Goal: Transaction & Acquisition: Subscribe to service/newsletter

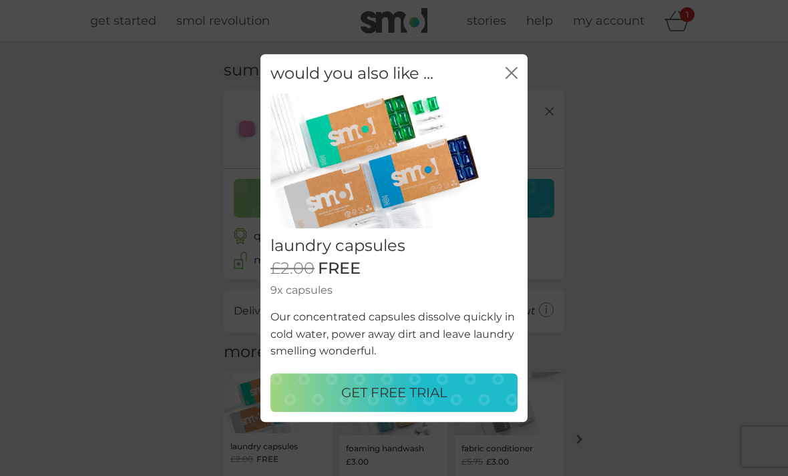
click at [386, 387] on p "GET FREE TRIAL" at bounding box center [394, 392] width 106 height 21
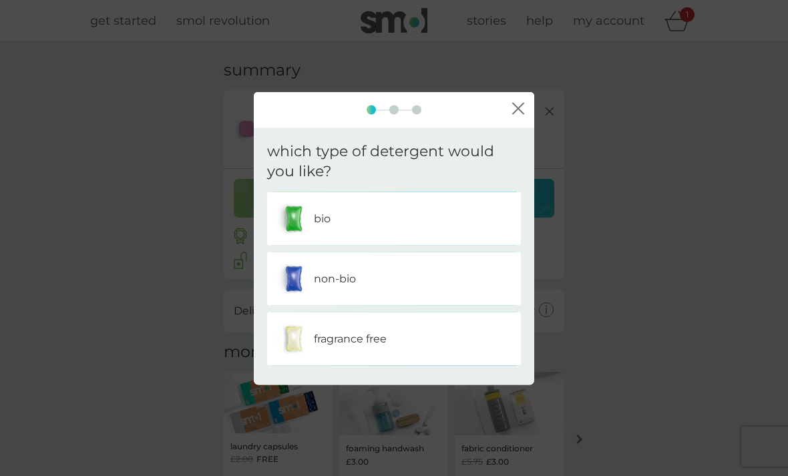
click at [401, 289] on div "non-bio" at bounding box center [394, 279] width 234 height 33
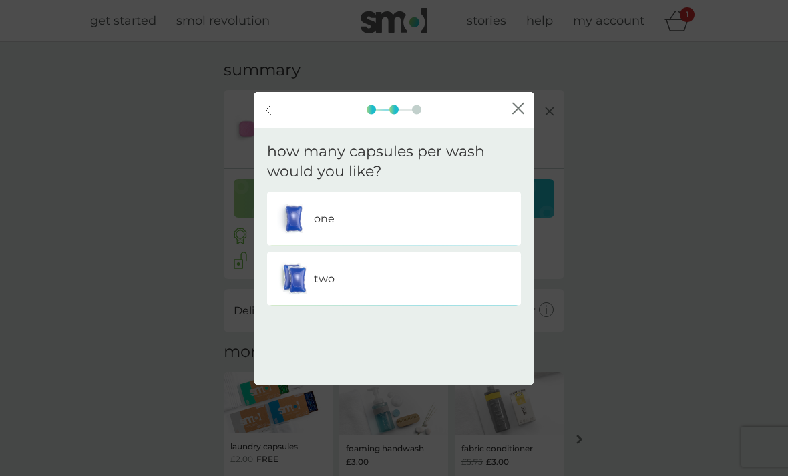
click at [435, 224] on div "one" at bounding box center [394, 218] width 234 height 33
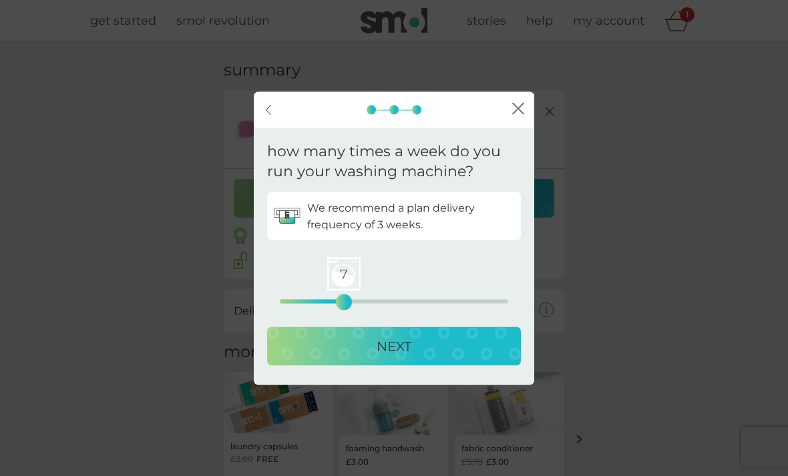
click at [395, 351] on p "NEXT" at bounding box center [394, 346] width 35 height 21
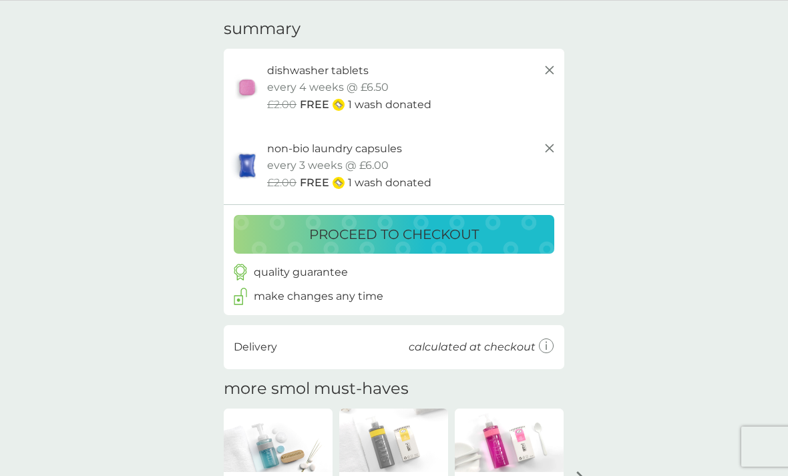
scroll to position [42, 0]
click at [439, 230] on p "proceed to checkout" at bounding box center [394, 233] width 170 height 21
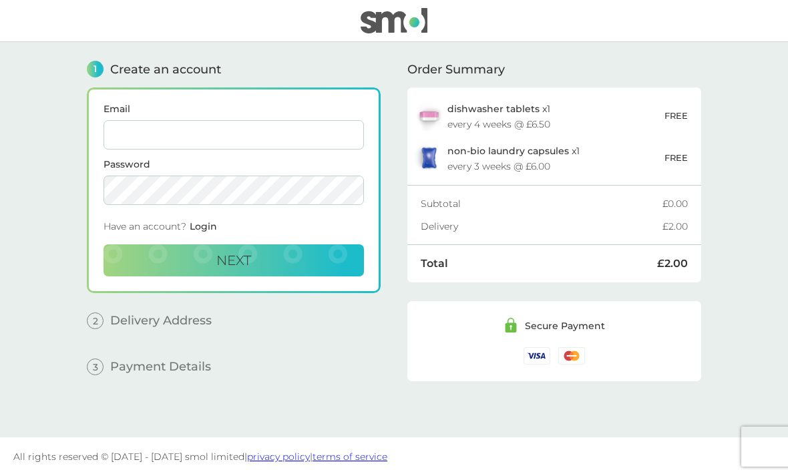
click at [208, 137] on input "Email" at bounding box center [234, 134] width 261 height 29
type input "[EMAIL_ADDRESS][DOMAIN_NAME]"
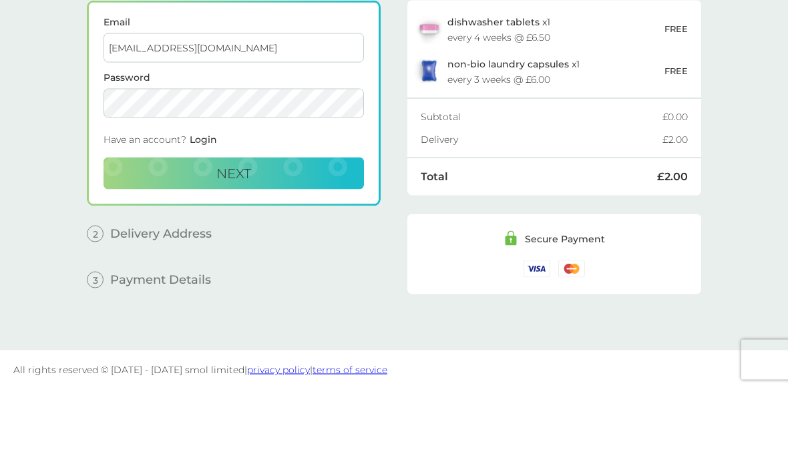
click at [287, 245] on button "Next" at bounding box center [234, 261] width 261 height 32
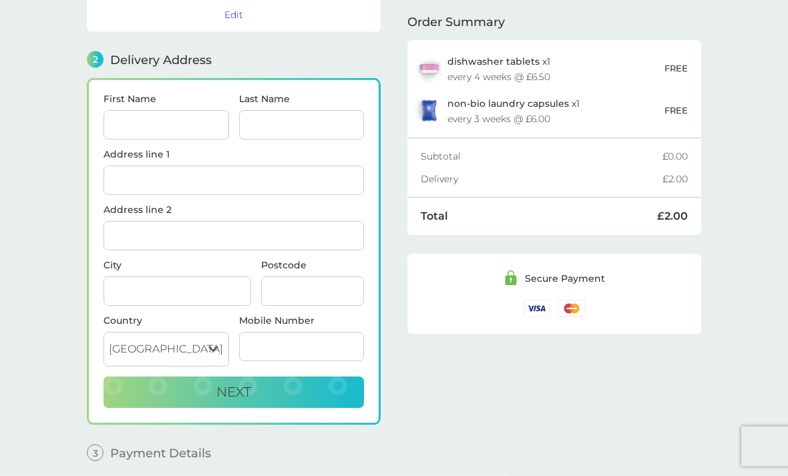
scroll to position [164, 0]
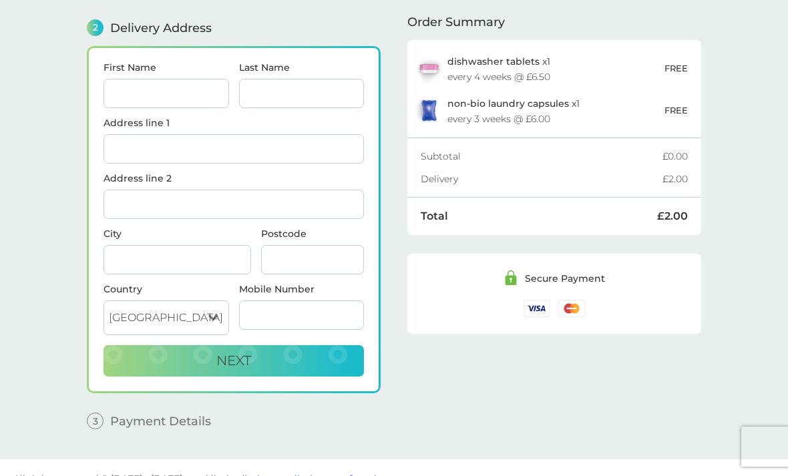
click at [172, 86] on input "First Name" at bounding box center [167, 93] width 126 height 29
type input "Hayley"
click at [315, 82] on input "Last Name" at bounding box center [302, 93] width 126 height 29
type input "McInline"
click at [229, 145] on input "Address line 1" at bounding box center [234, 148] width 261 height 29
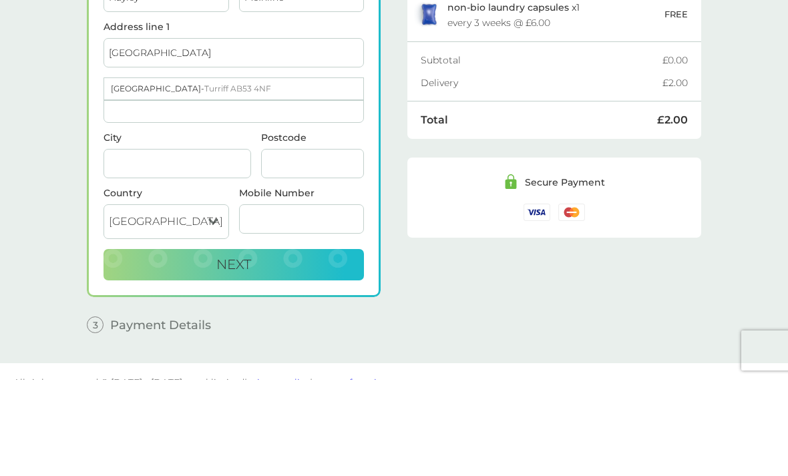
click at [261, 180] on span "Turriff AB53 4NF" at bounding box center [237, 185] width 67 height 10
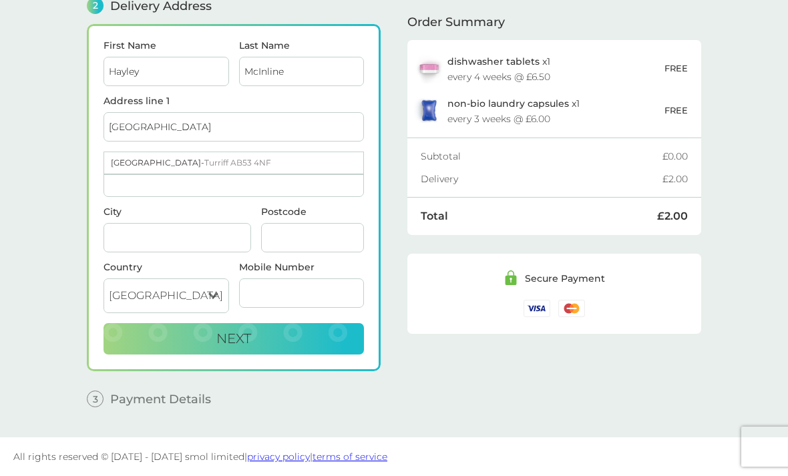
type input "[GEOGRAPHIC_DATA]"
type input "Turriff"
type input "AB53 4NF"
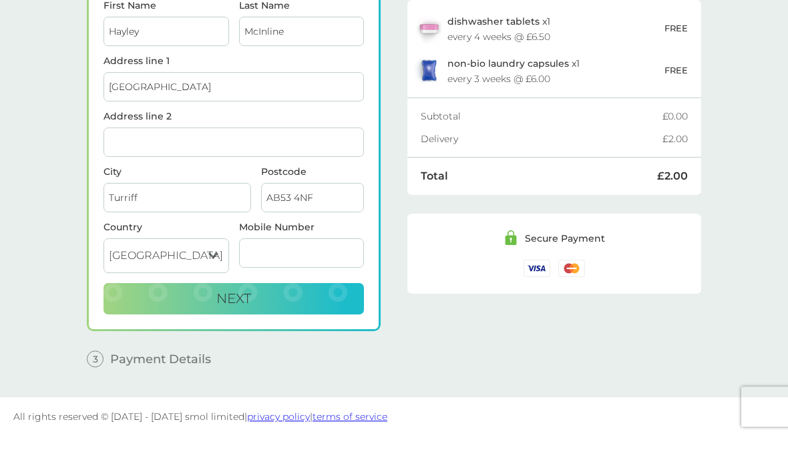
click at [285, 299] on input "Mobile Number" at bounding box center [302, 293] width 126 height 29
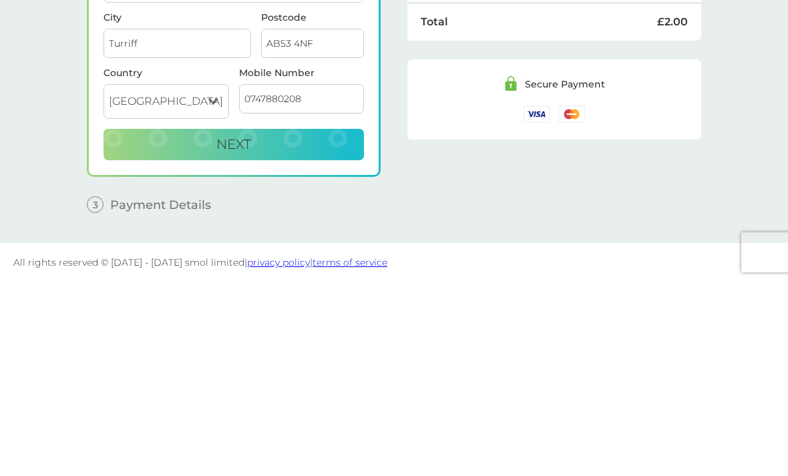
type input "07478802082"
click at [280, 323] on button "Next" at bounding box center [234, 339] width 261 height 32
checkbox input "true"
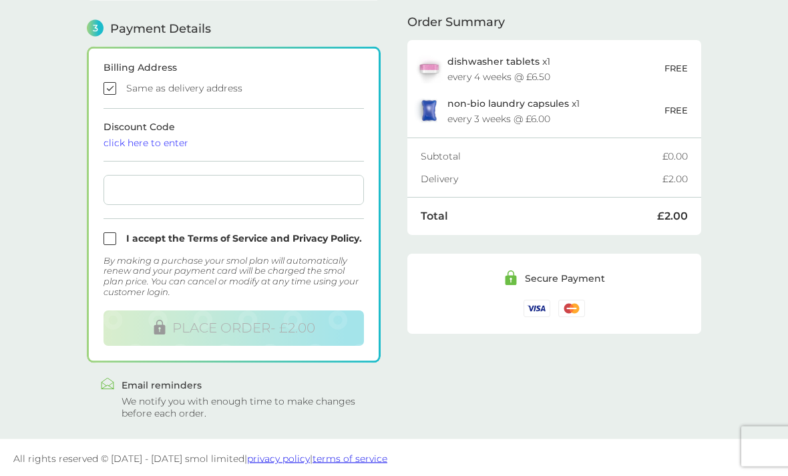
scroll to position [355, 0]
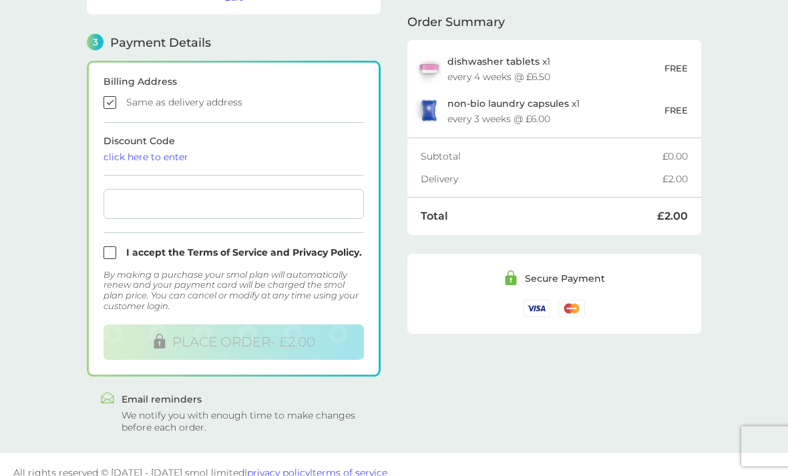
click at [104, 256] on input "checkbox" at bounding box center [234, 253] width 261 height 13
checkbox input "true"
click at [195, 196] on div at bounding box center [234, 205] width 261 height 30
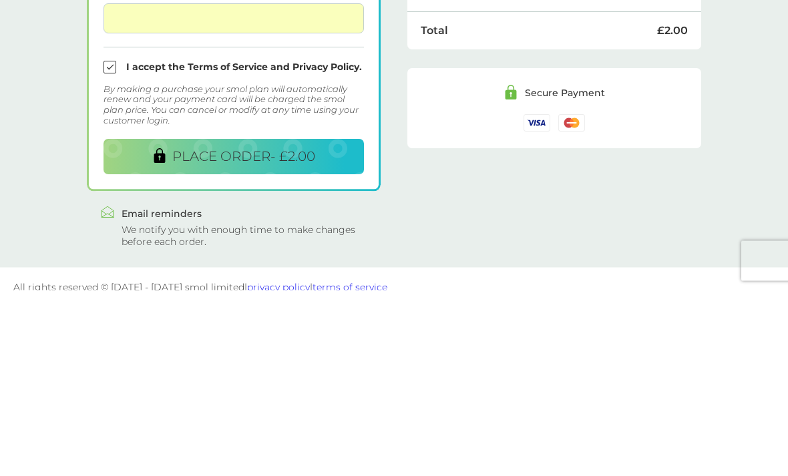
click at [269, 335] on span "PLACE ORDER - £2.00" at bounding box center [243, 343] width 143 height 16
